Goal: Transaction & Acquisition: Subscribe to service/newsletter

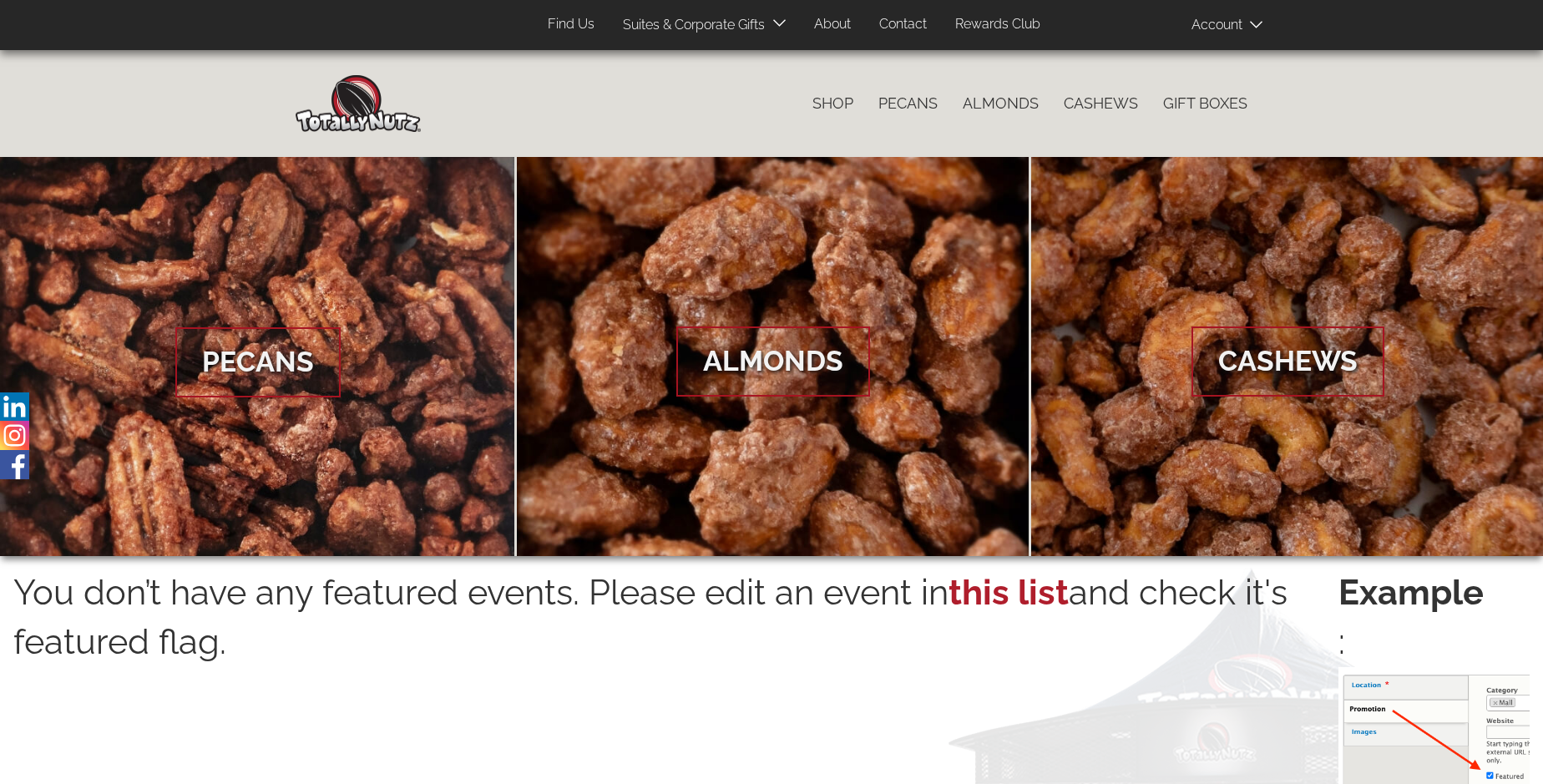
scroll to position [2681, 0]
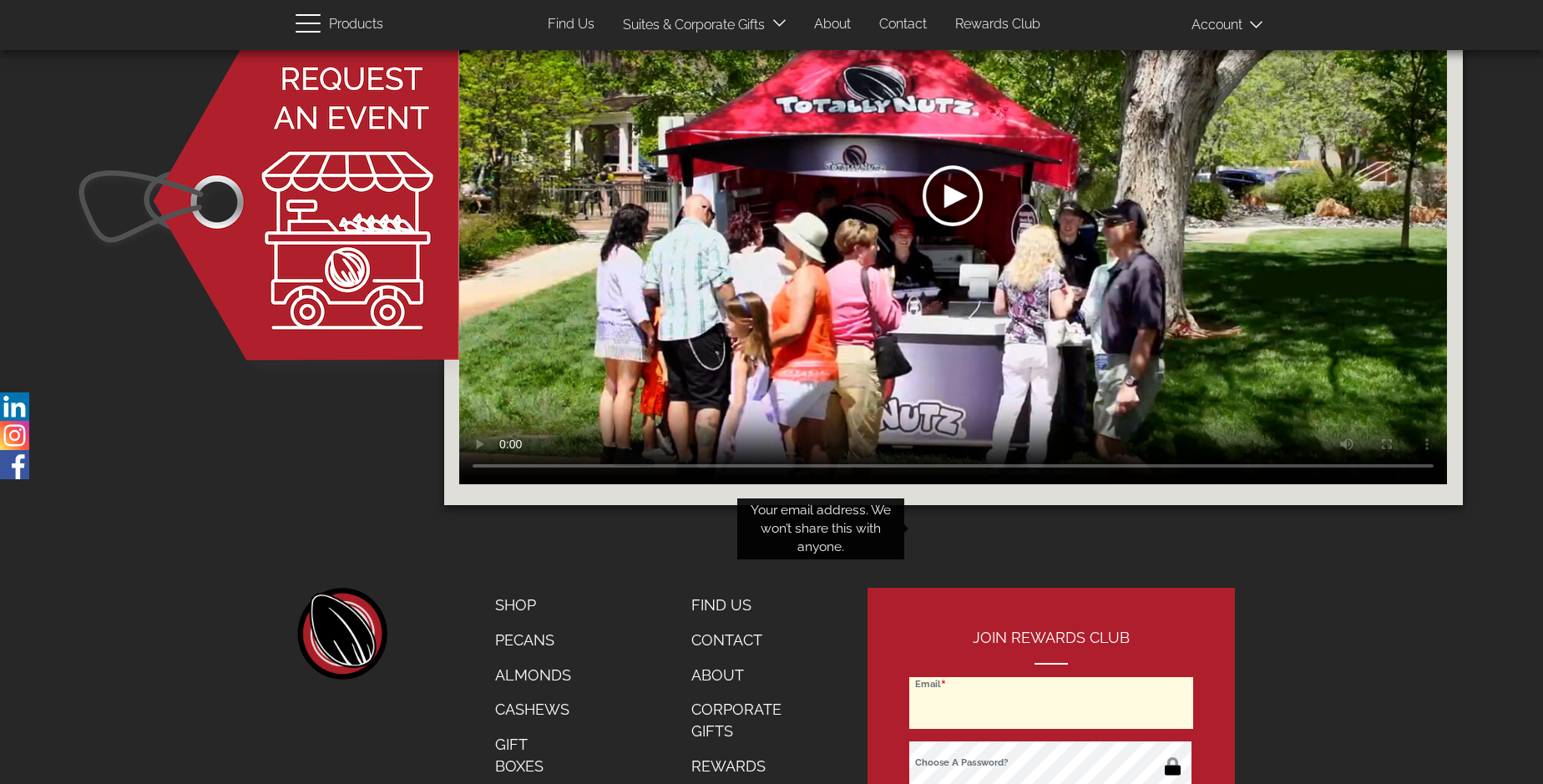
click at [1052, 677] on input "Email" at bounding box center [1051, 703] width 284 height 52
type input "brookes26@msn.com"
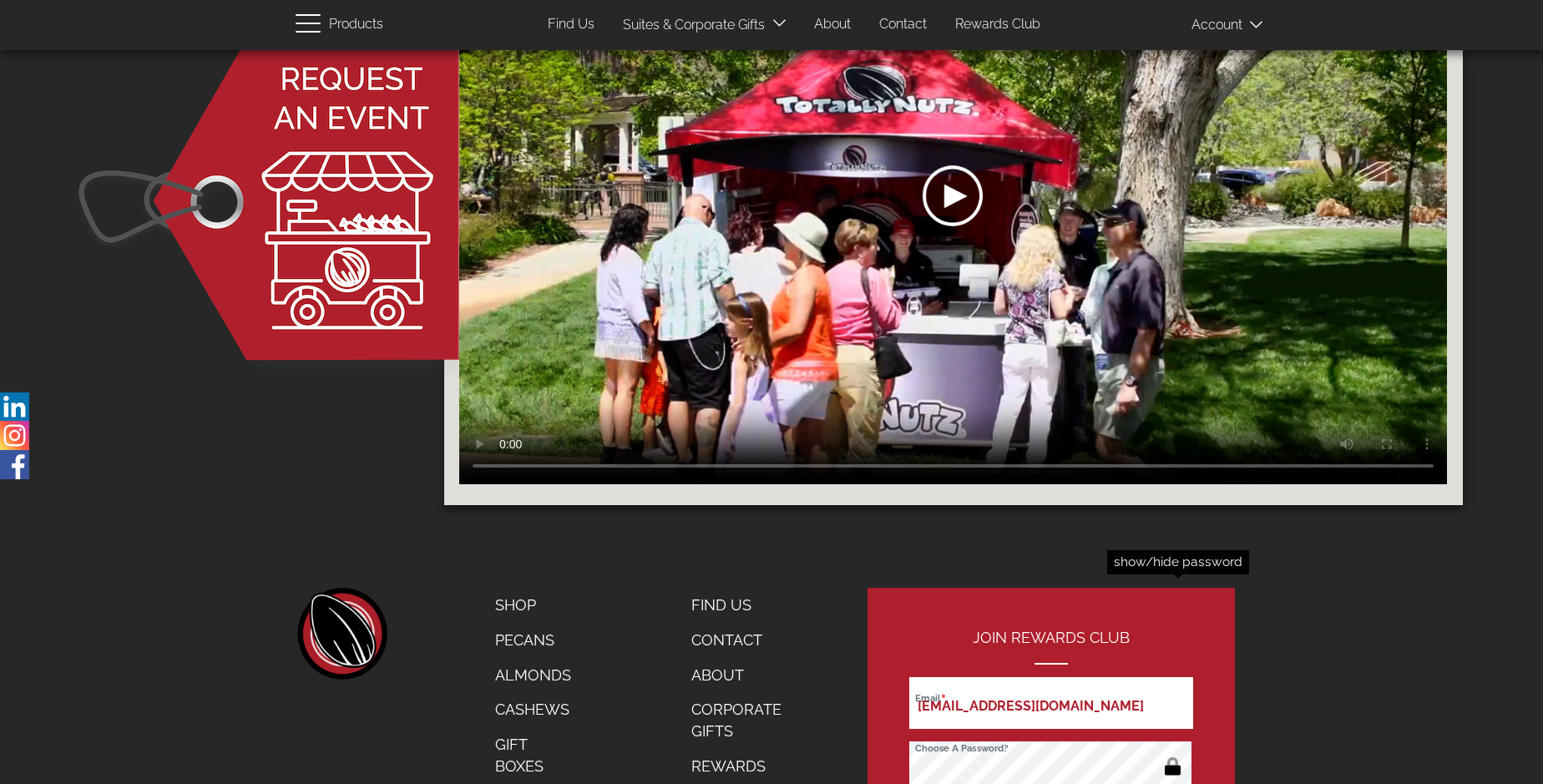
click at [1172, 755] on button "button" at bounding box center [1173, 768] width 32 height 26
